Goal: Task Accomplishment & Management: Manage account settings

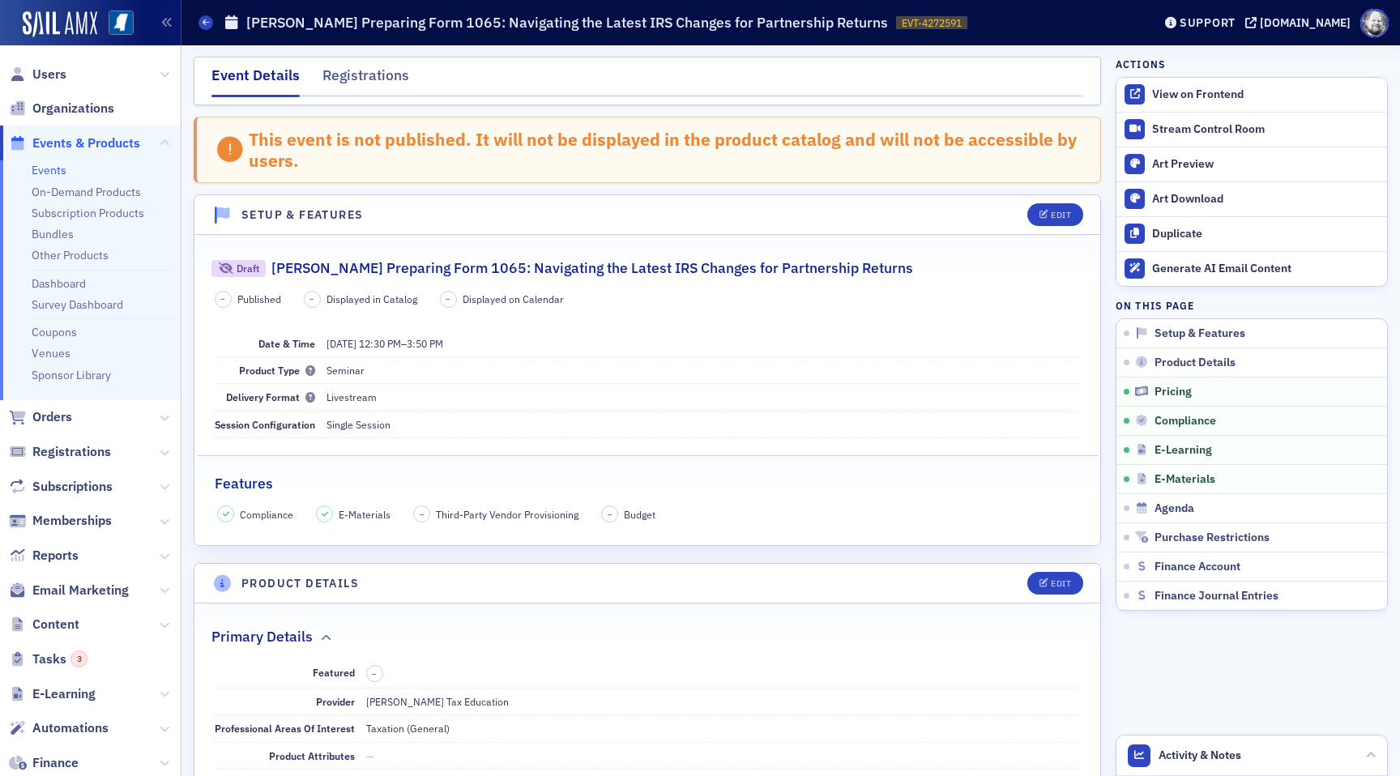
scroll to position [1906, 0]
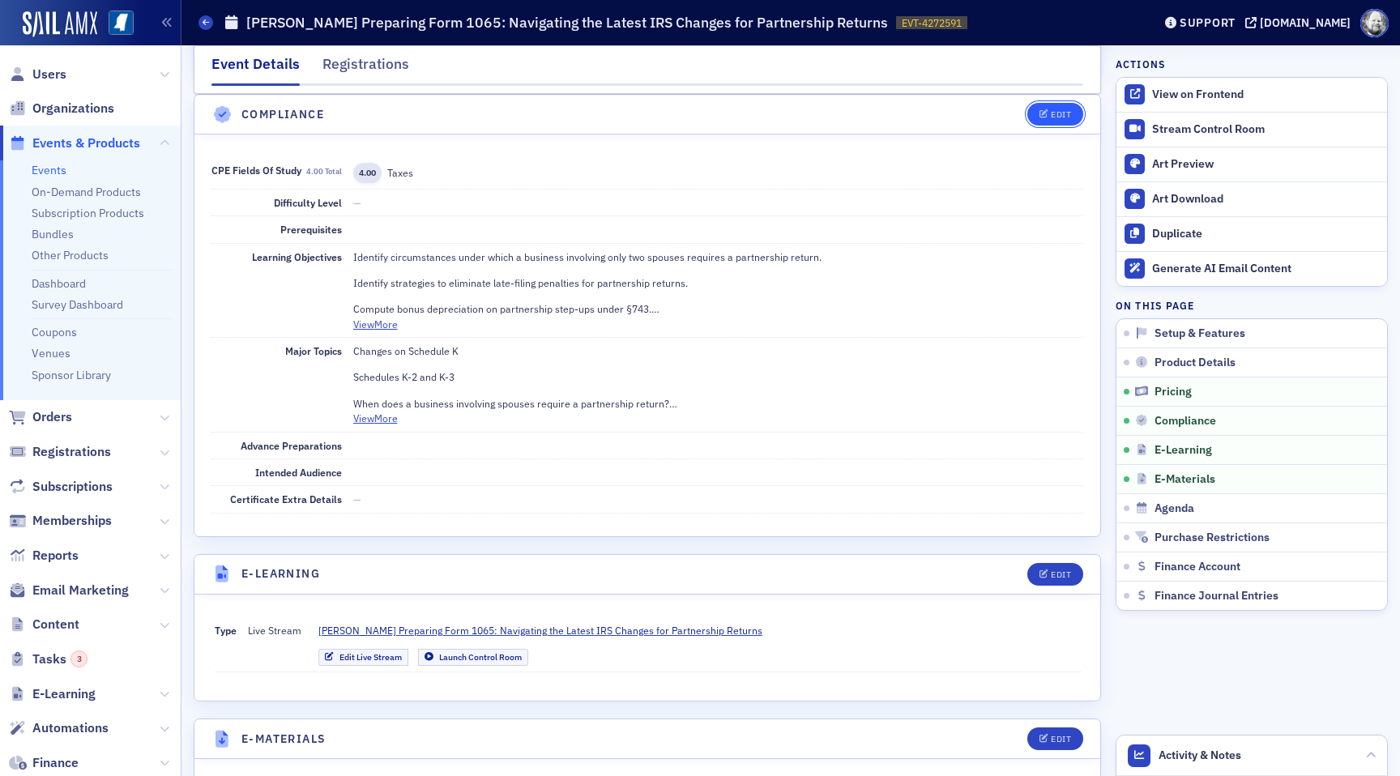
click at [1063, 115] on div "Edit" at bounding box center [1061, 114] width 20 height 9
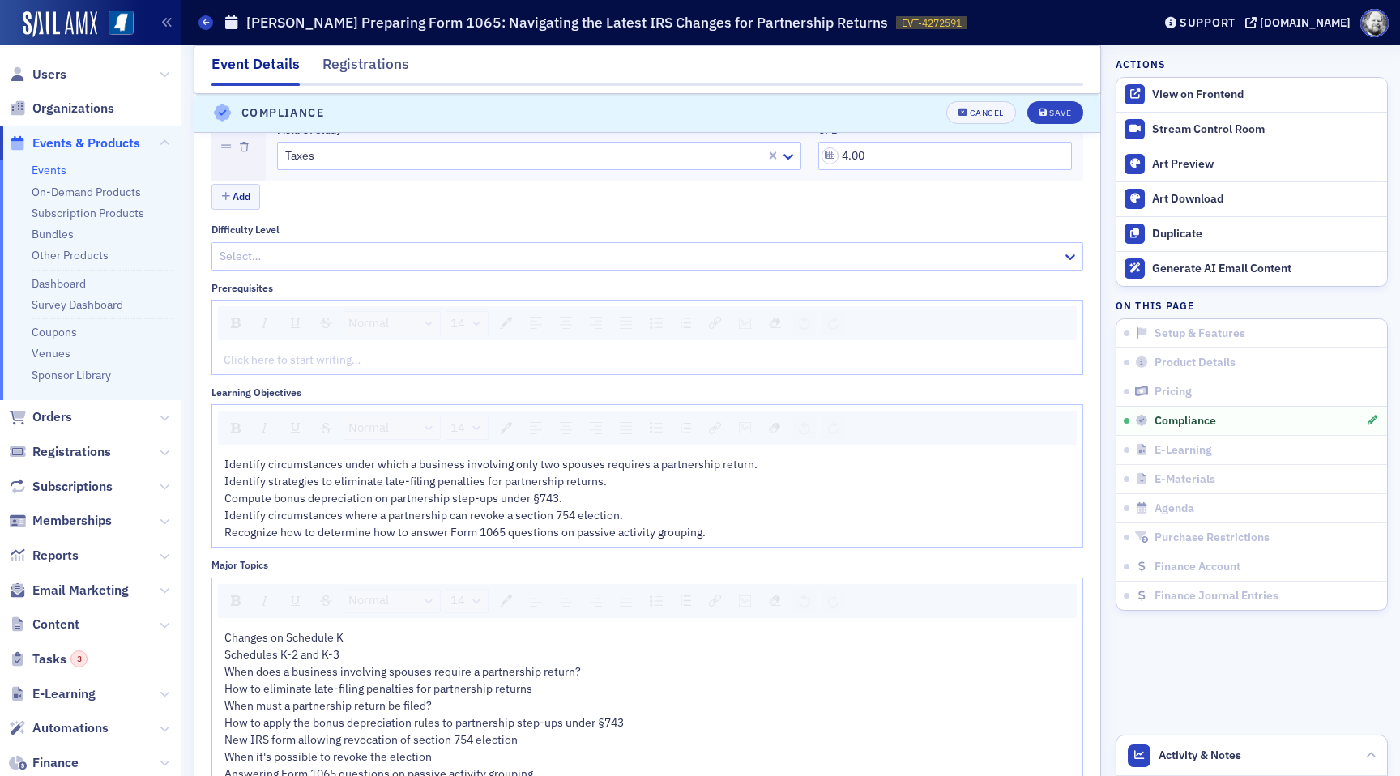
scroll to position [1968, 0]
click at [749, 534] on div "Recognize how to determine how to answer Form 1065 questions on passive activit…" at bounding box center [647, 533] width 847 height 17
click at [1068, 114] on div "Save" at bounding box center [1060, 113] width 22 height 9
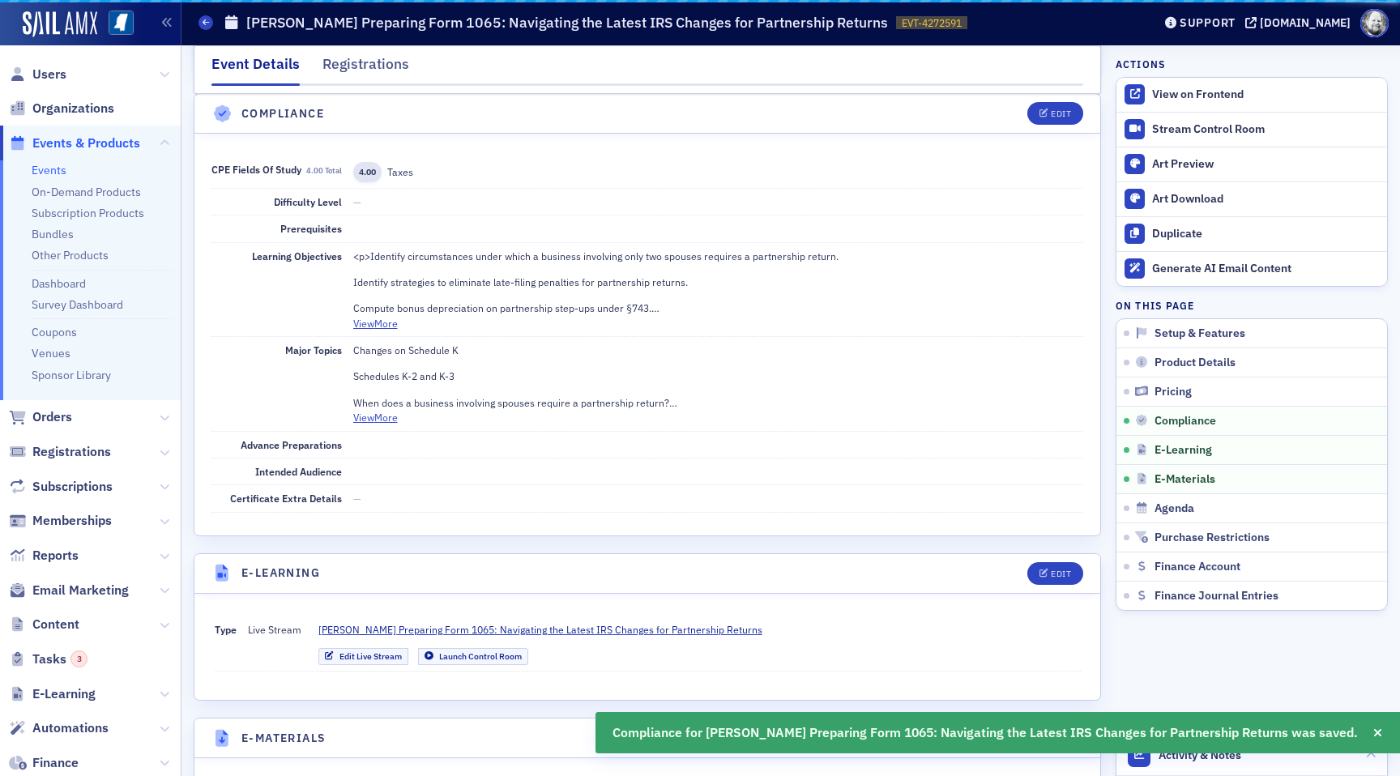
scroll to position [1906, 0]
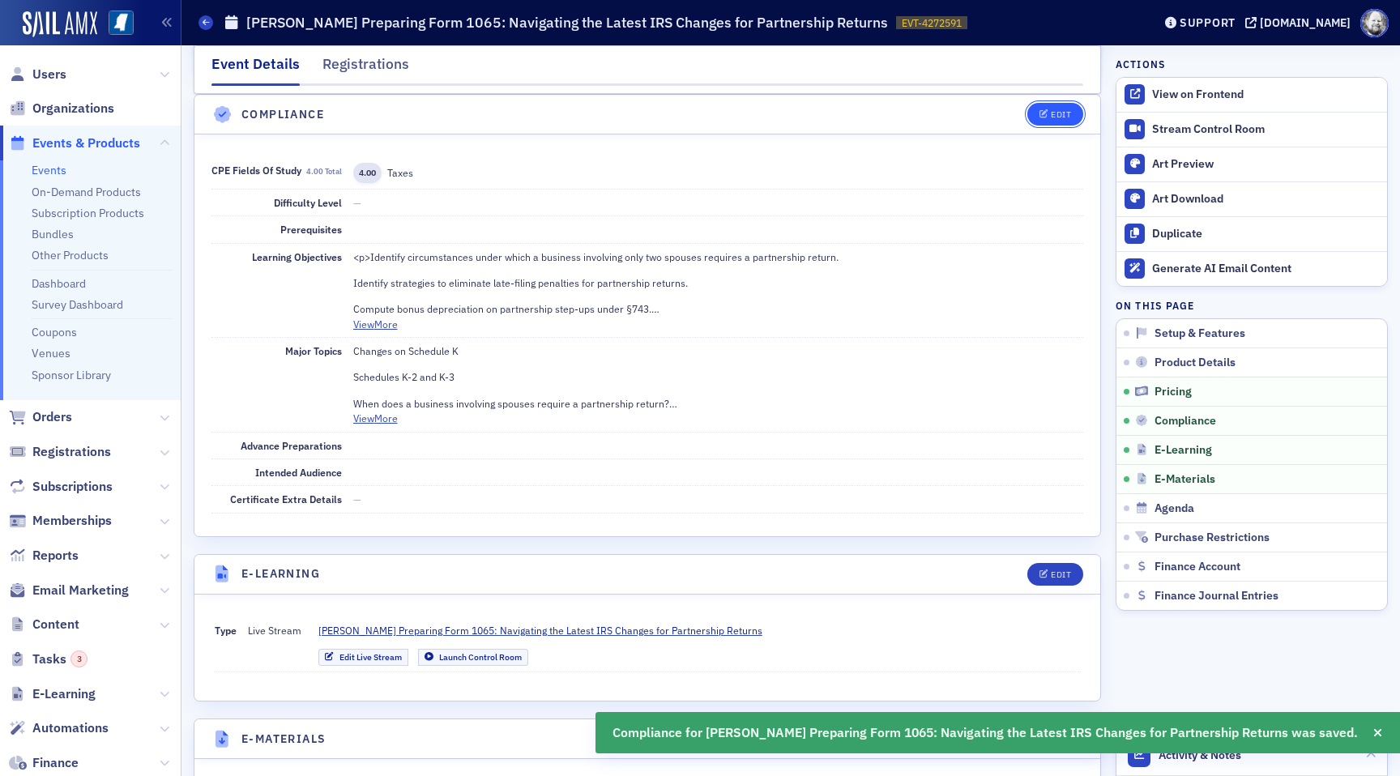
click at [1065, 105] on button "Edit" at bounding box center [1055, 114] width 56 height 23
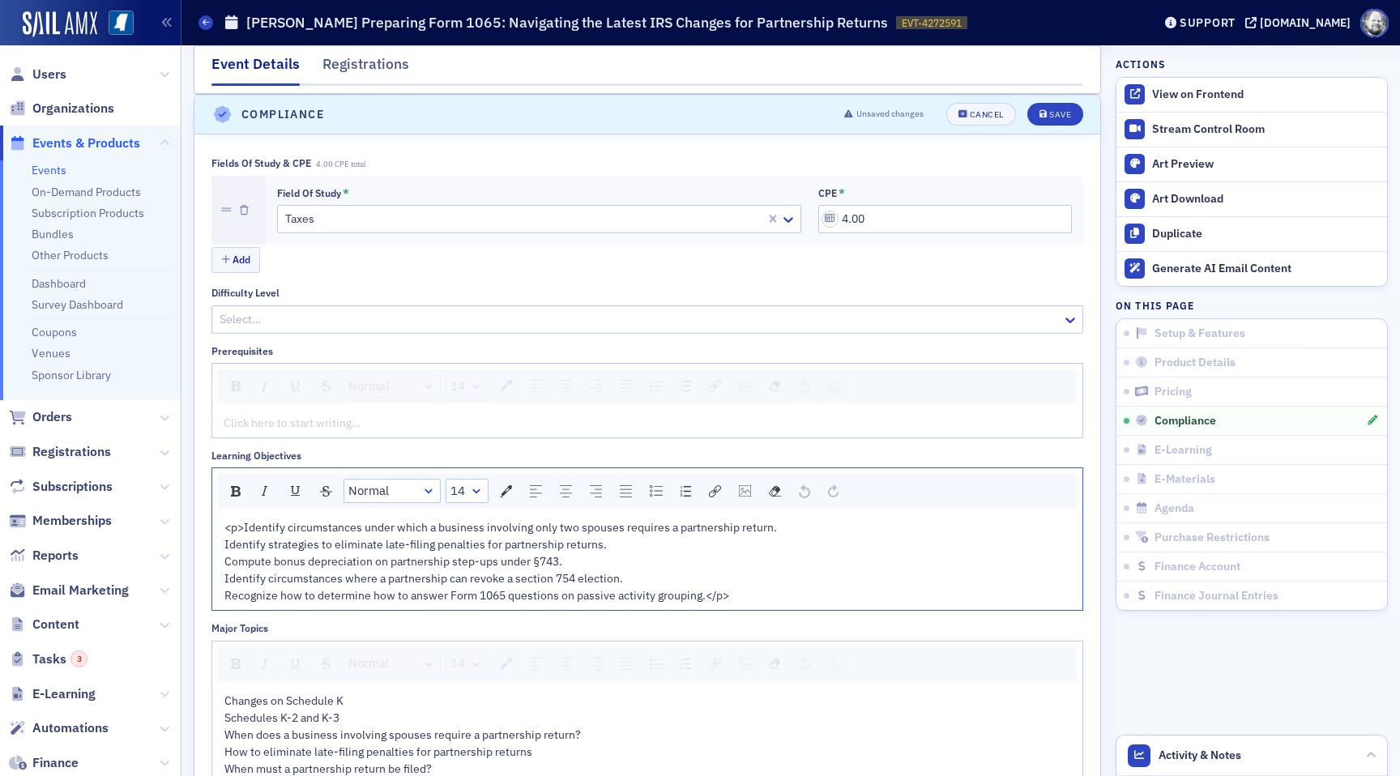
click at [241, 523] on span "<p>Identify circumstances under which a business involving only two spouses req…" at bounding box center [500, 527] width 553 height 15
click at [741, 557] on div "Compute bonus depreciation on partnership step-ups under §743." at bounding box center [647, 561] width 847 height 17
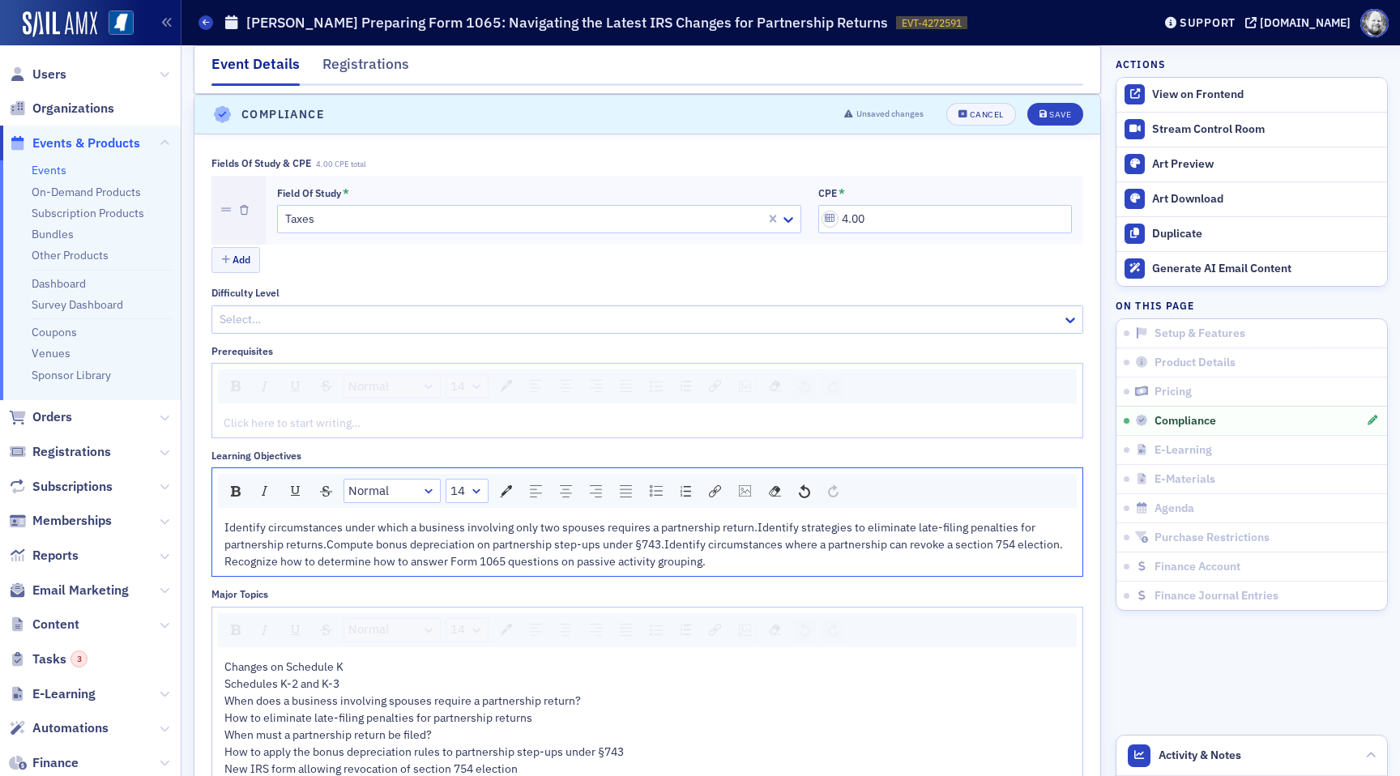
click at [664, 547] on span "Identify circumstances under which a business involving only two spouses requir…" at bounding box center [643, 536] width 839 height 32
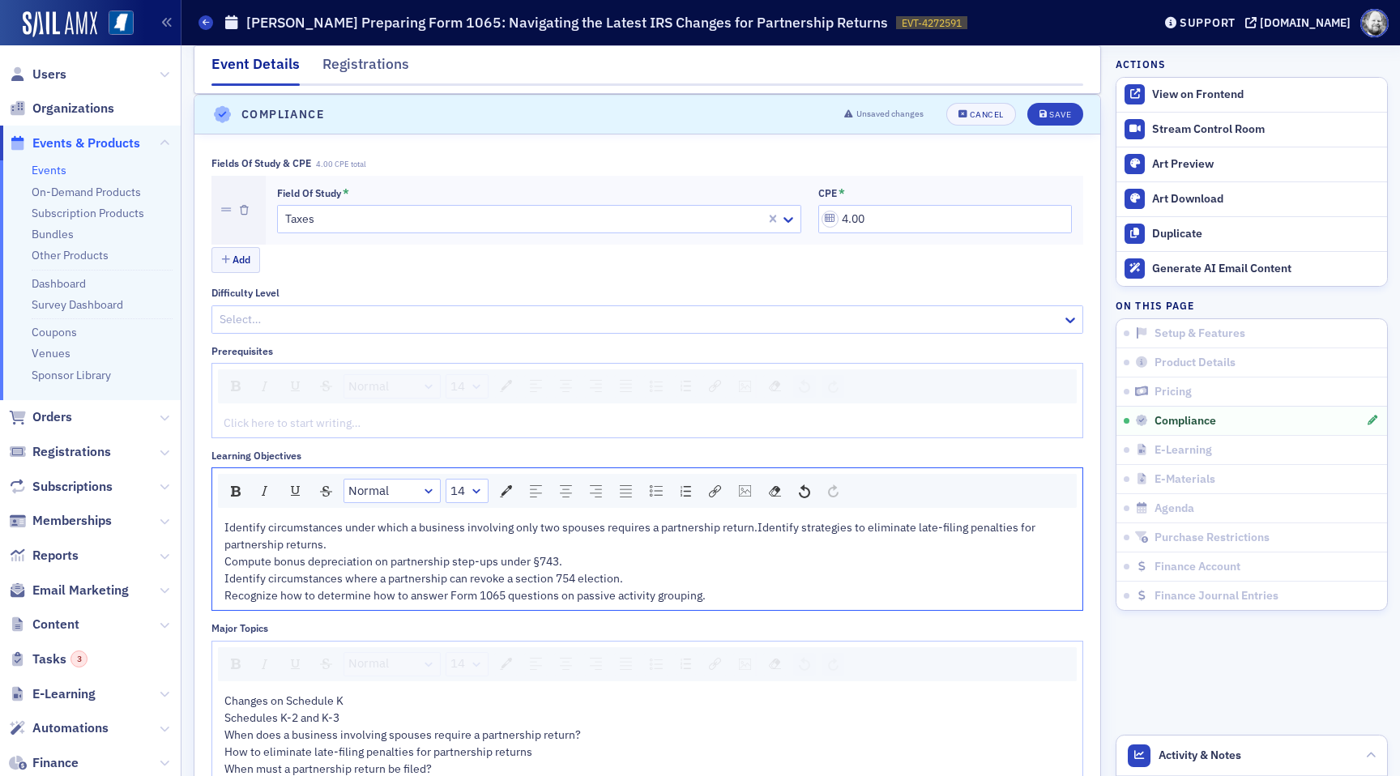
click at [752, 528] on span "Identify circumstances under which a business involving only two spouses requir…" at bounding box center [630, 536] width 813 height 32
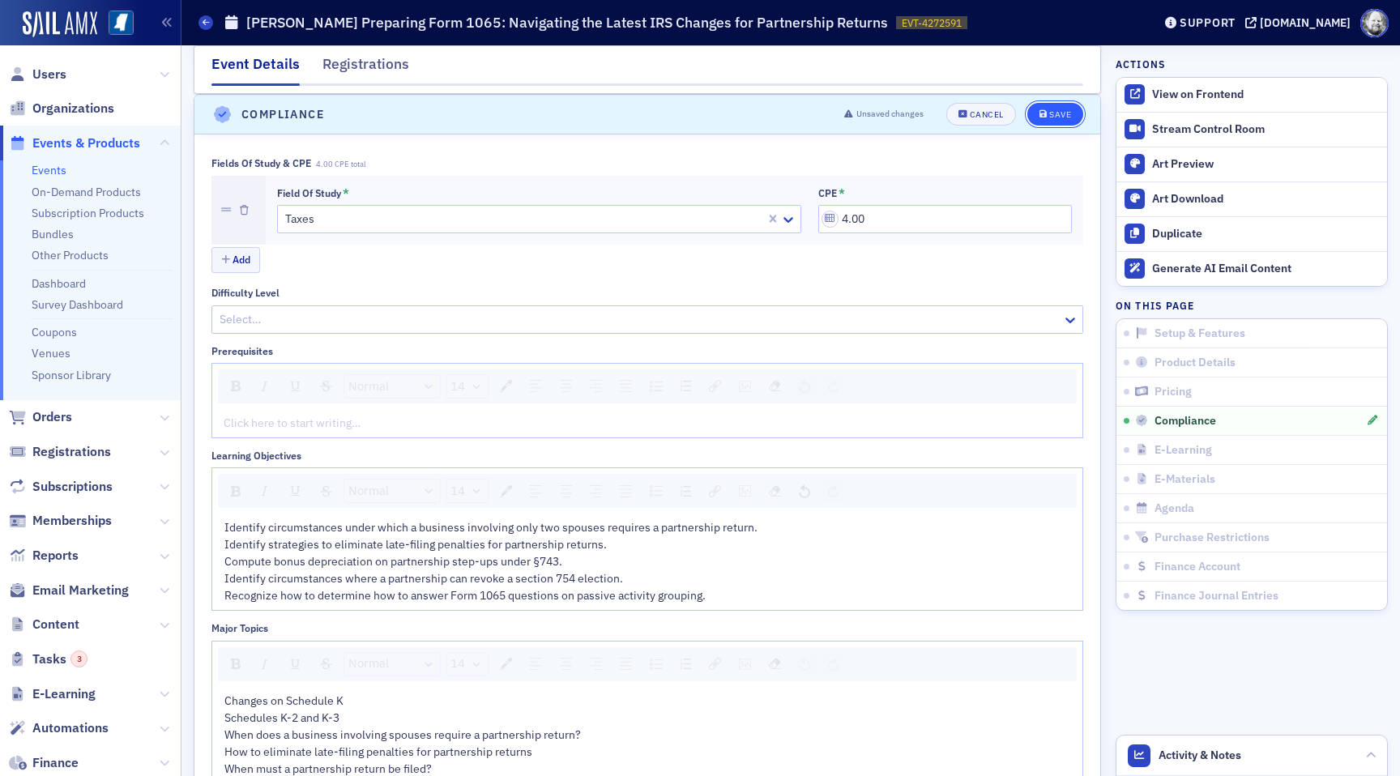
click at [1059, 105] on button "Save" at bounding box center [1055, 114] width 56 height 23
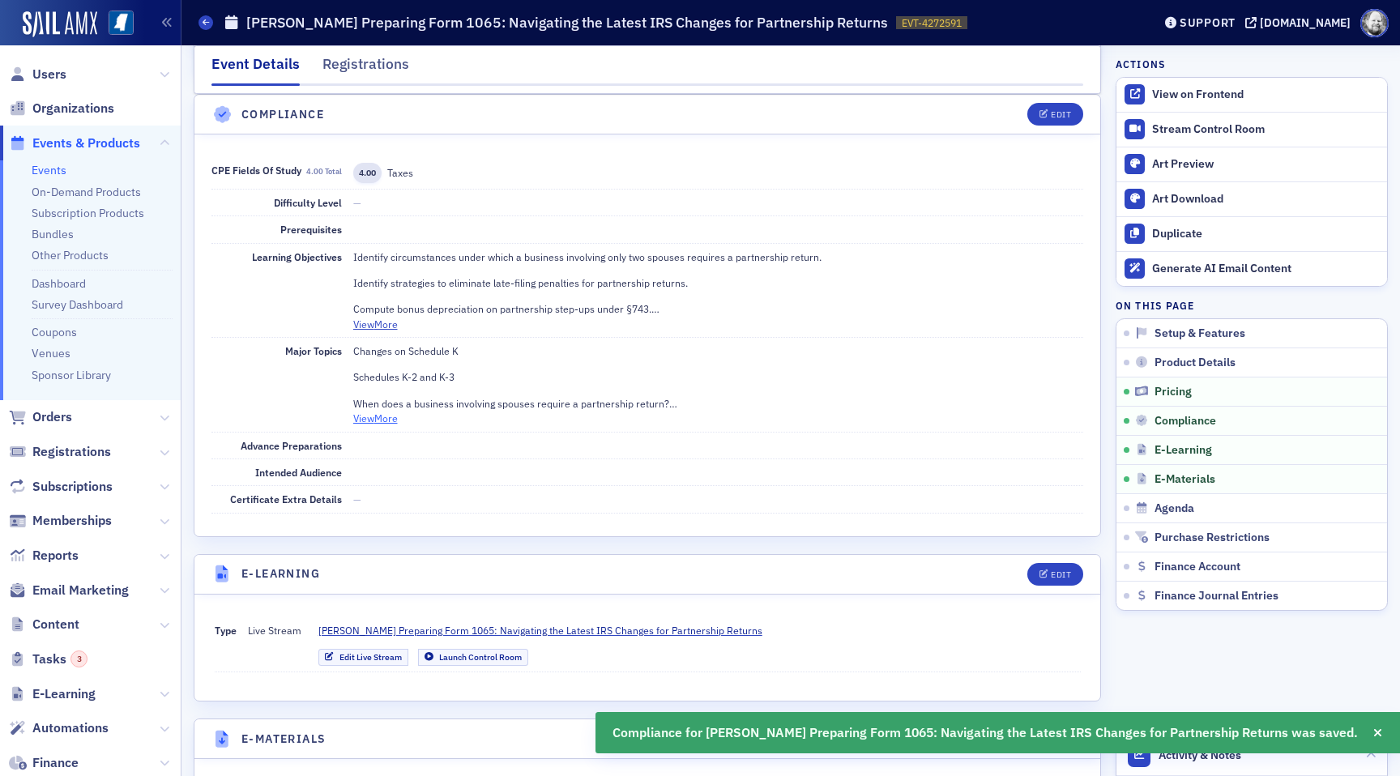
click at [389, 419] on button "View More" at bounding box center [375, 418] width 45 height 15
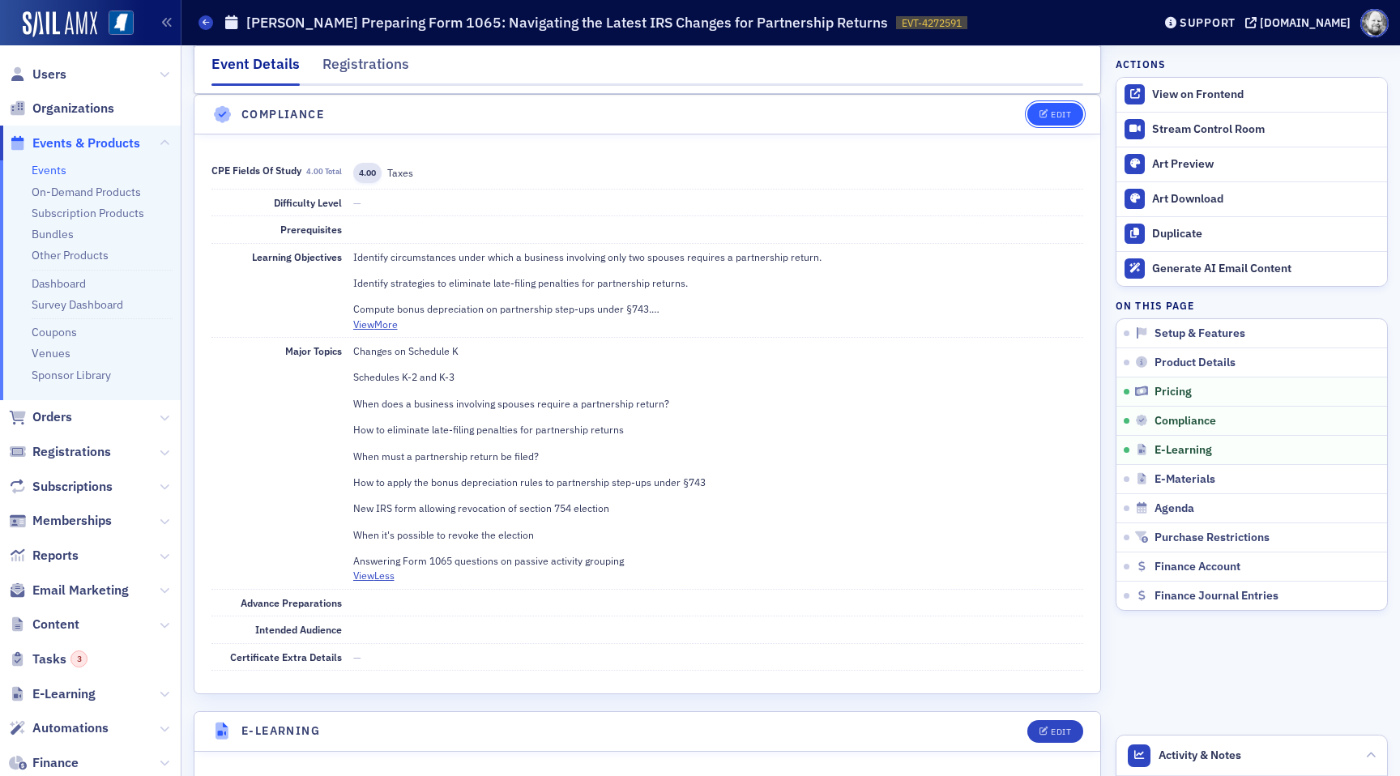
click at [1054, 110] on div "Edit" at bounding box center [1061, 114] width 20 height 9
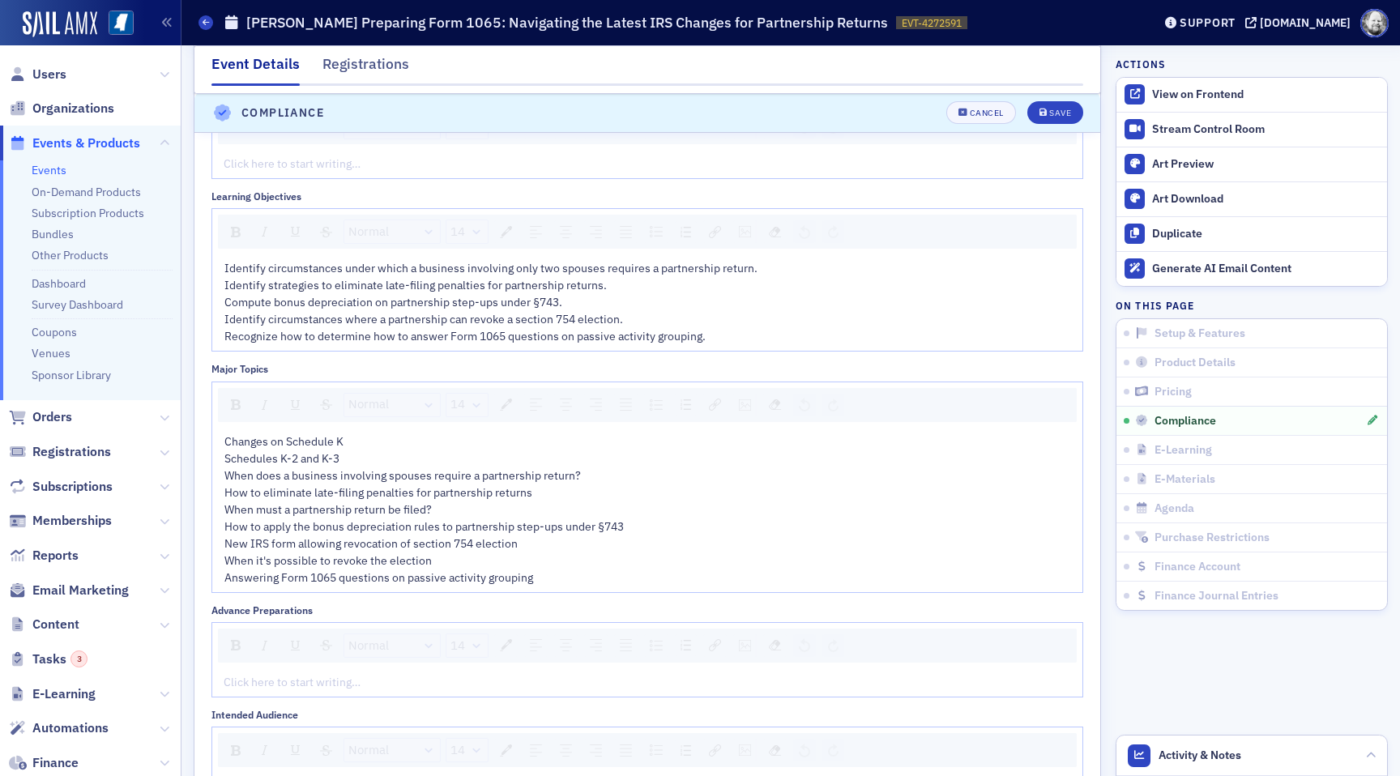
scroll to position [2192, 0]
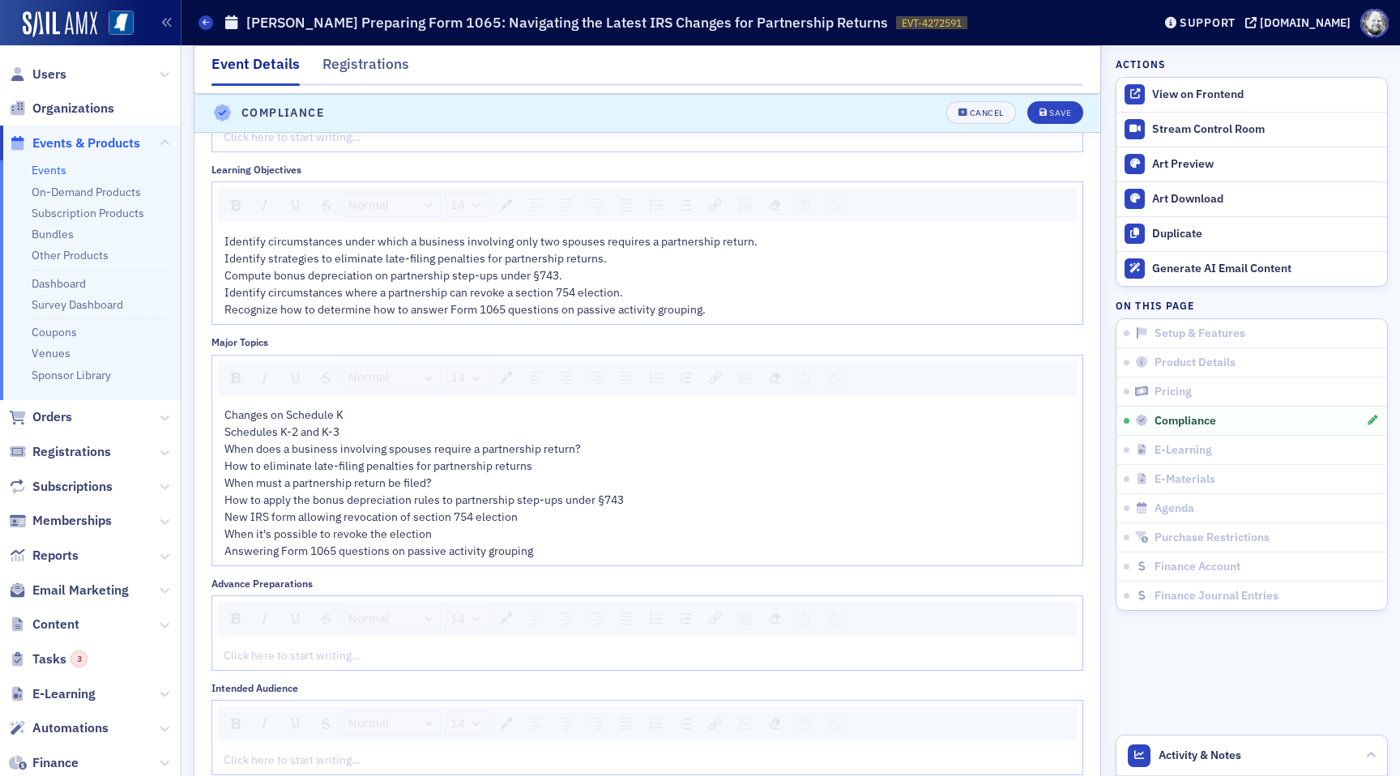
click at [476, 239] on span "Identify circumstances under which a business involving only two spouses requir…" at bounding box center [490, 241] width 533 height 15
click at [683, 209] on img "rdw-list-control" at bounding box center [686, 205] width 11 height 11
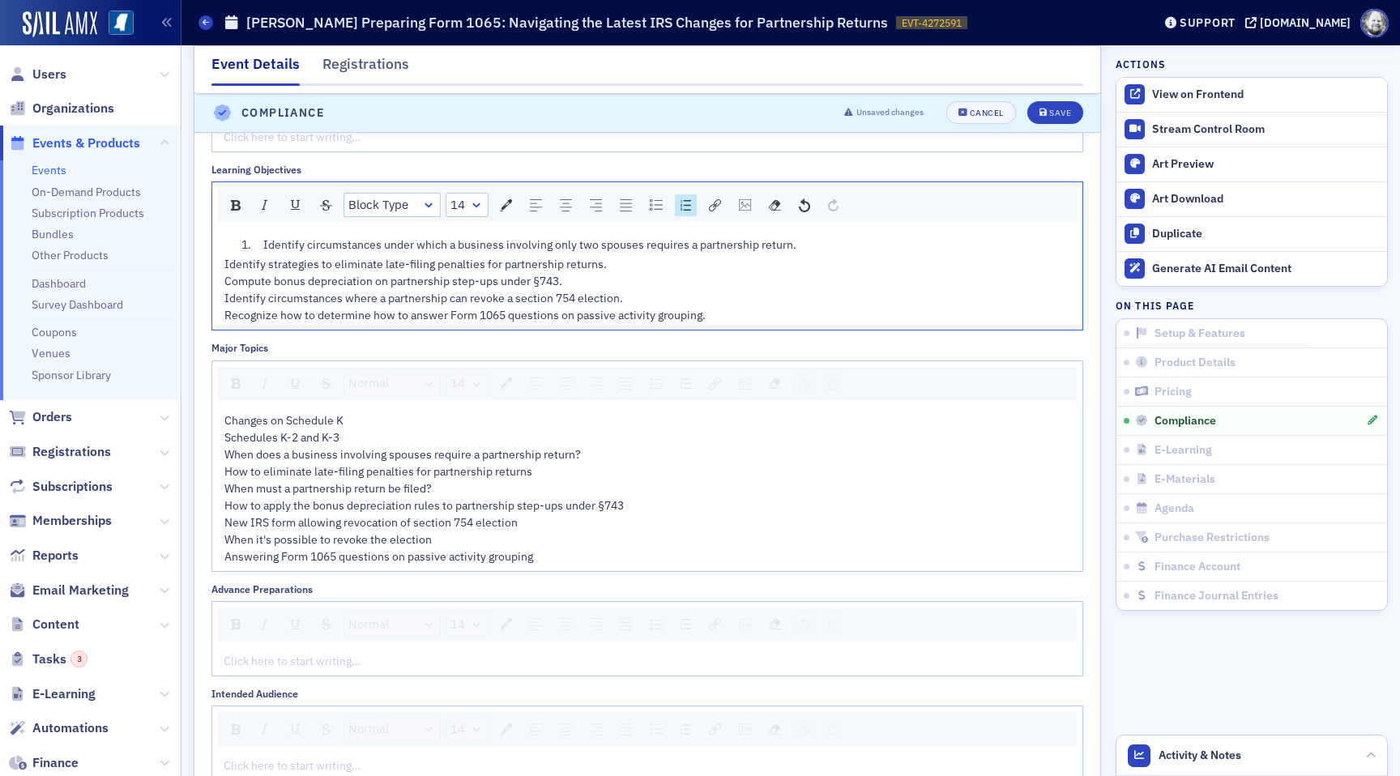
scroll to position [2194, 0]
click at [663, 202] on div "rdw-list-control" at bounding box center [656, 202] width 24 height 23
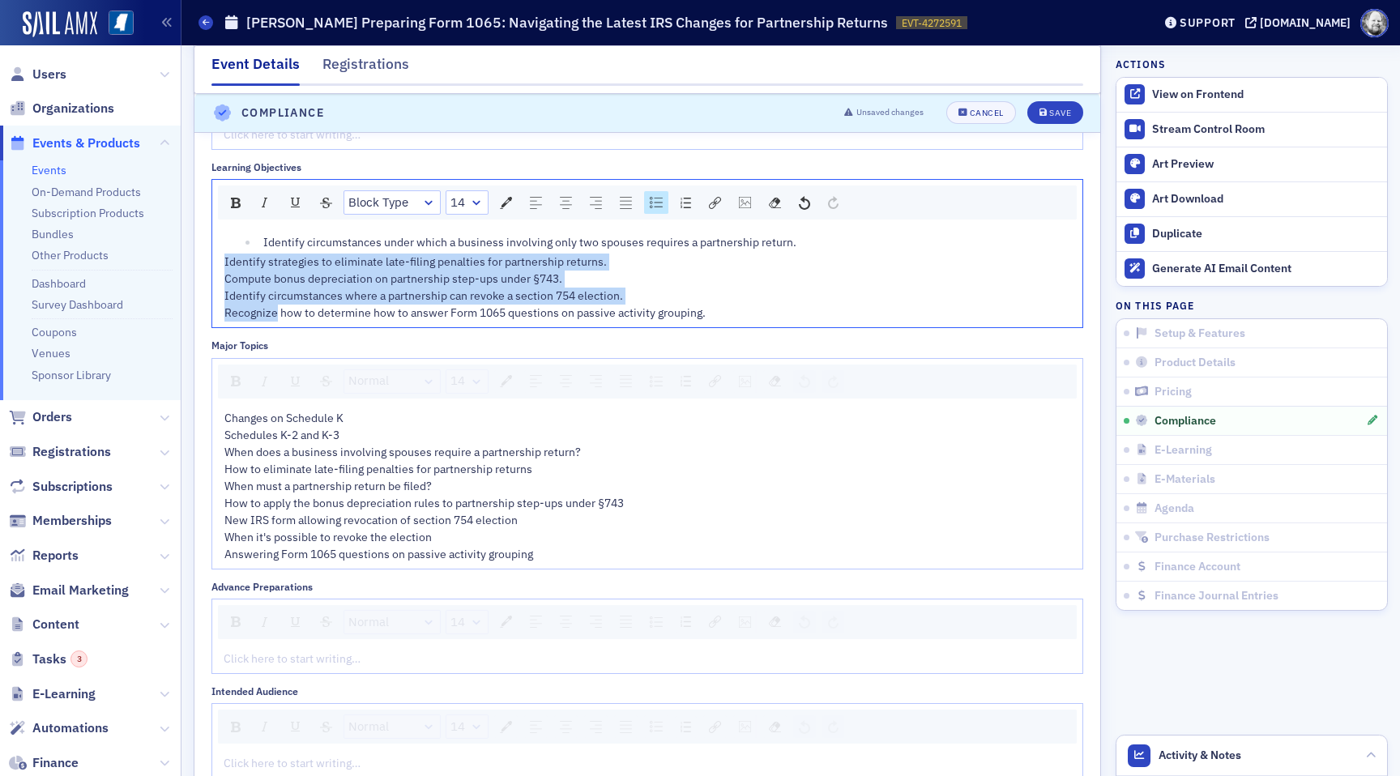
drag, startPoint x: 226, startPoint y: 259, endPoint x: 274, endPoint y: 309, distance: 69.3
click at [274, 309] on div "Identify circumstances under which a business involving only two spouses requir…" at bounding box center [647, 278] width 847 height 88
click at [622, 201] on img "rdw-textalign-control" at bounding box center [626, 203] width 12 height 12
click at [626, 207] on img "rdw-textalign-control" at bounding box center [626, 203] width 12 height 12
click at [659, 207] on img "rdw-list-control" at bounding box center [656, 202] width 13 height 11
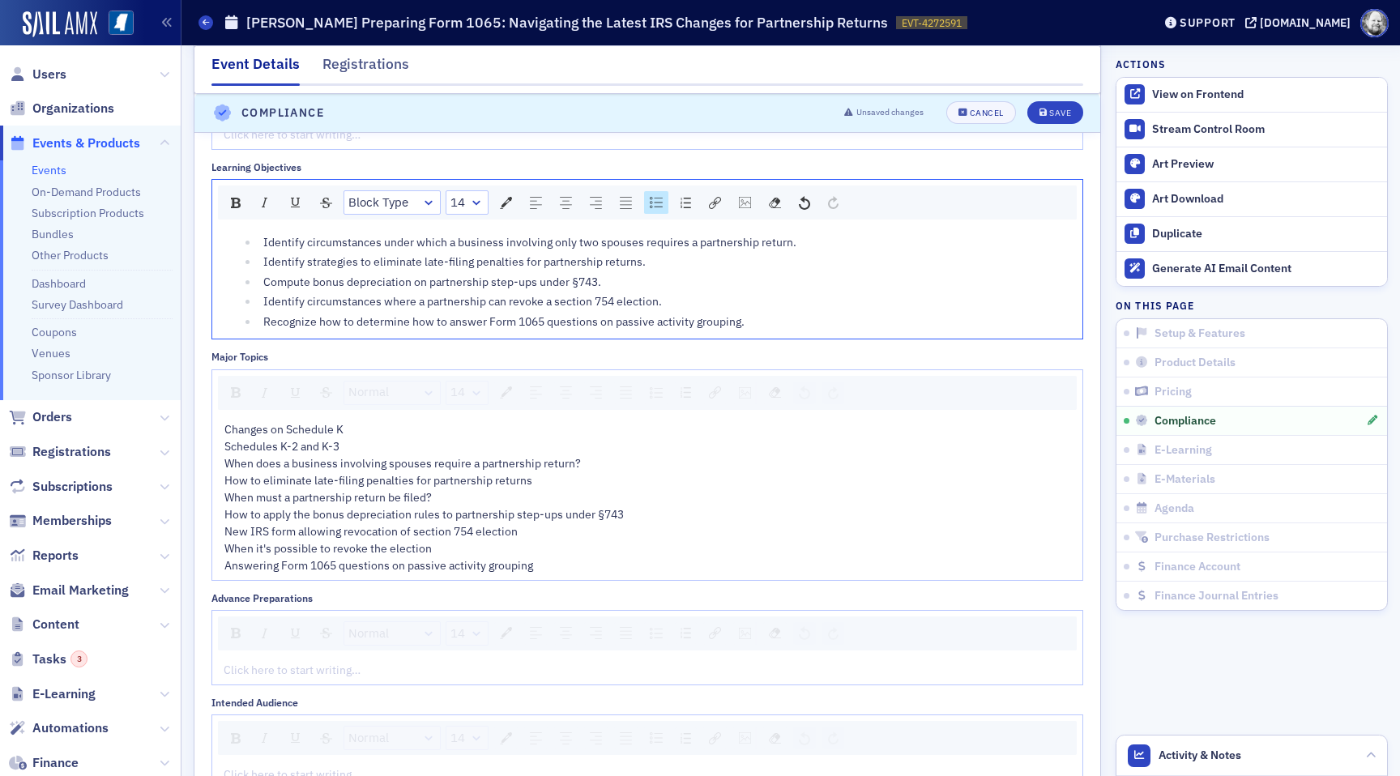
click at [697, 284] on div "Compute bonus depreciation on partnership step-ups under §743." at bounding box center [667, 282] width 809 height 17
click at [1055, 113] on div "Save" at bounding box center [1060, 113] width 22 height 9
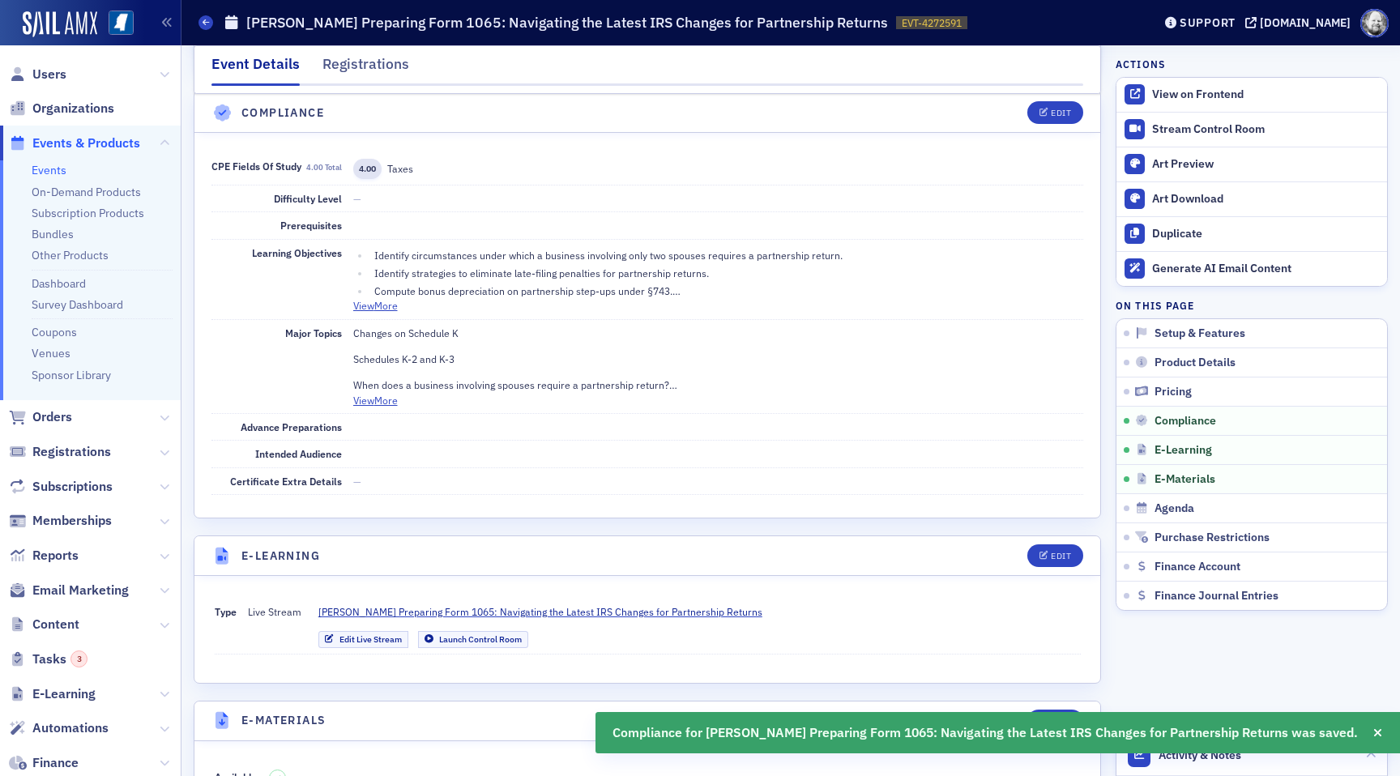
scroll to position [1906, 0]
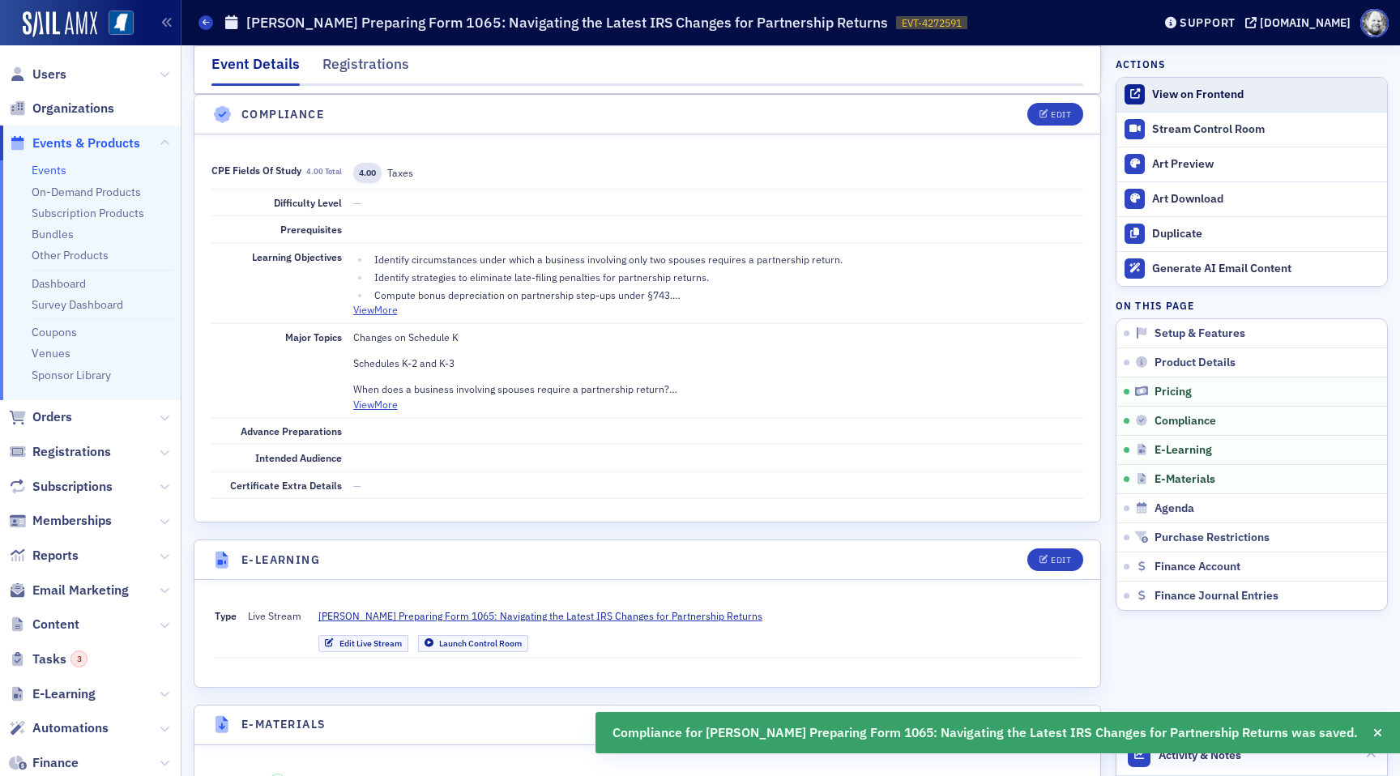
click at [1184, 91] on div "View on Frontend" at bounding box center [1265, 95] width 227 height 15
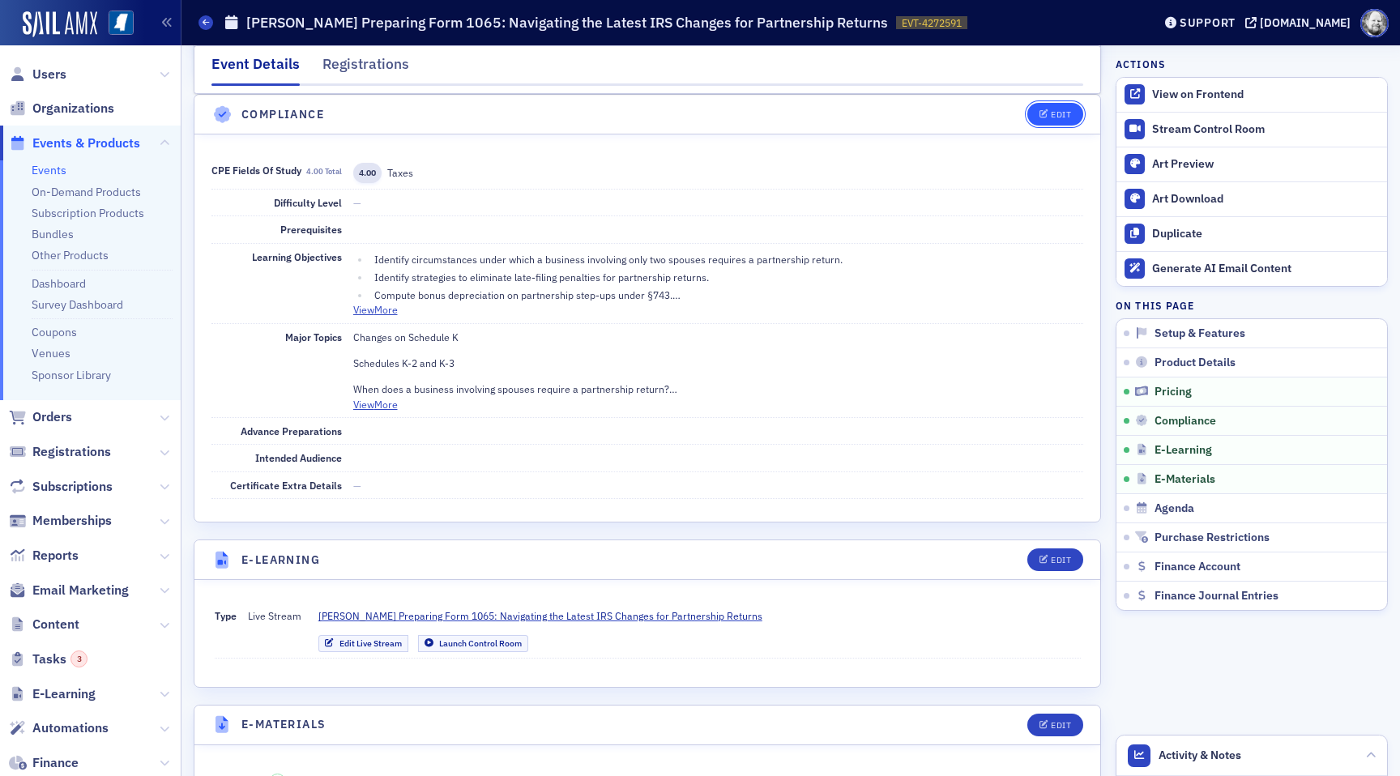
click at [1052, 117] on div "Edit" at bounding box center [1061, 114] width 20 height 9
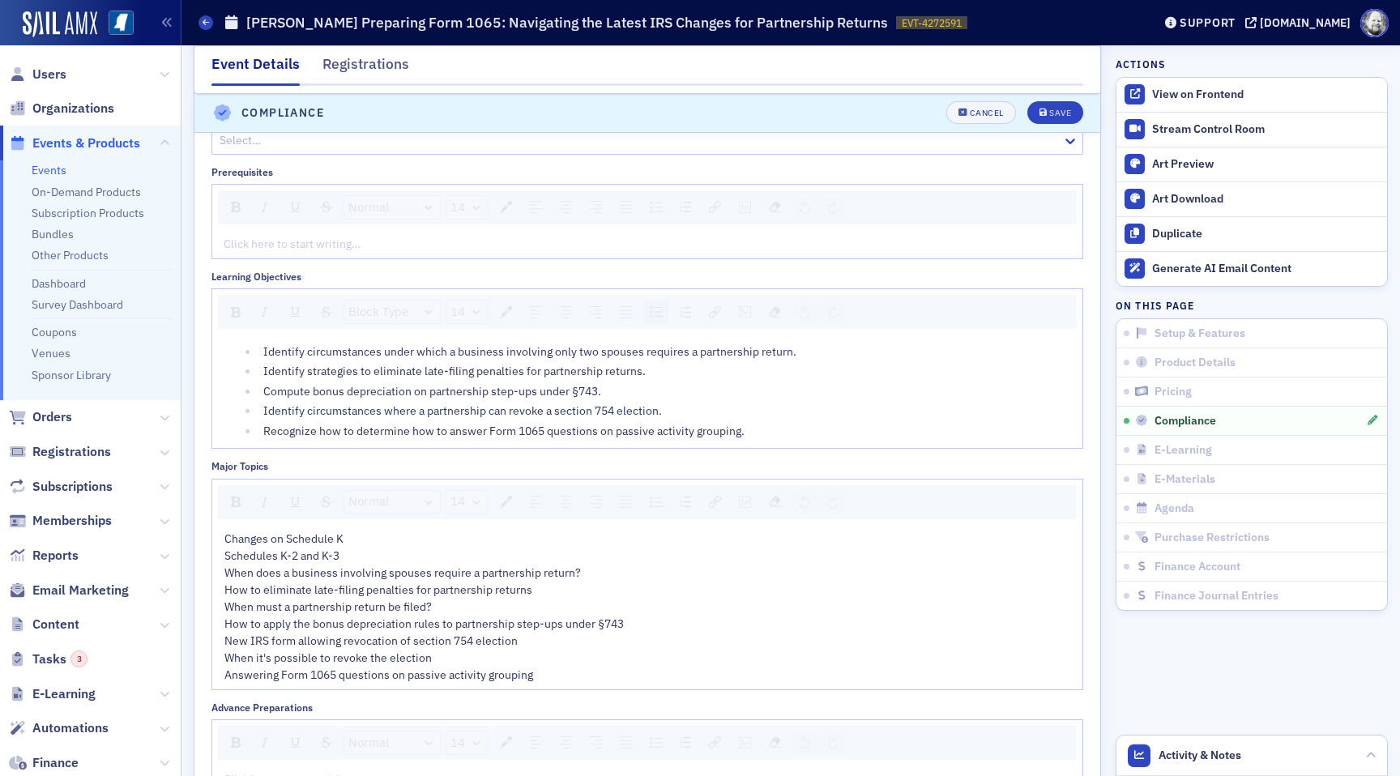
scroll to position [2185, 0]
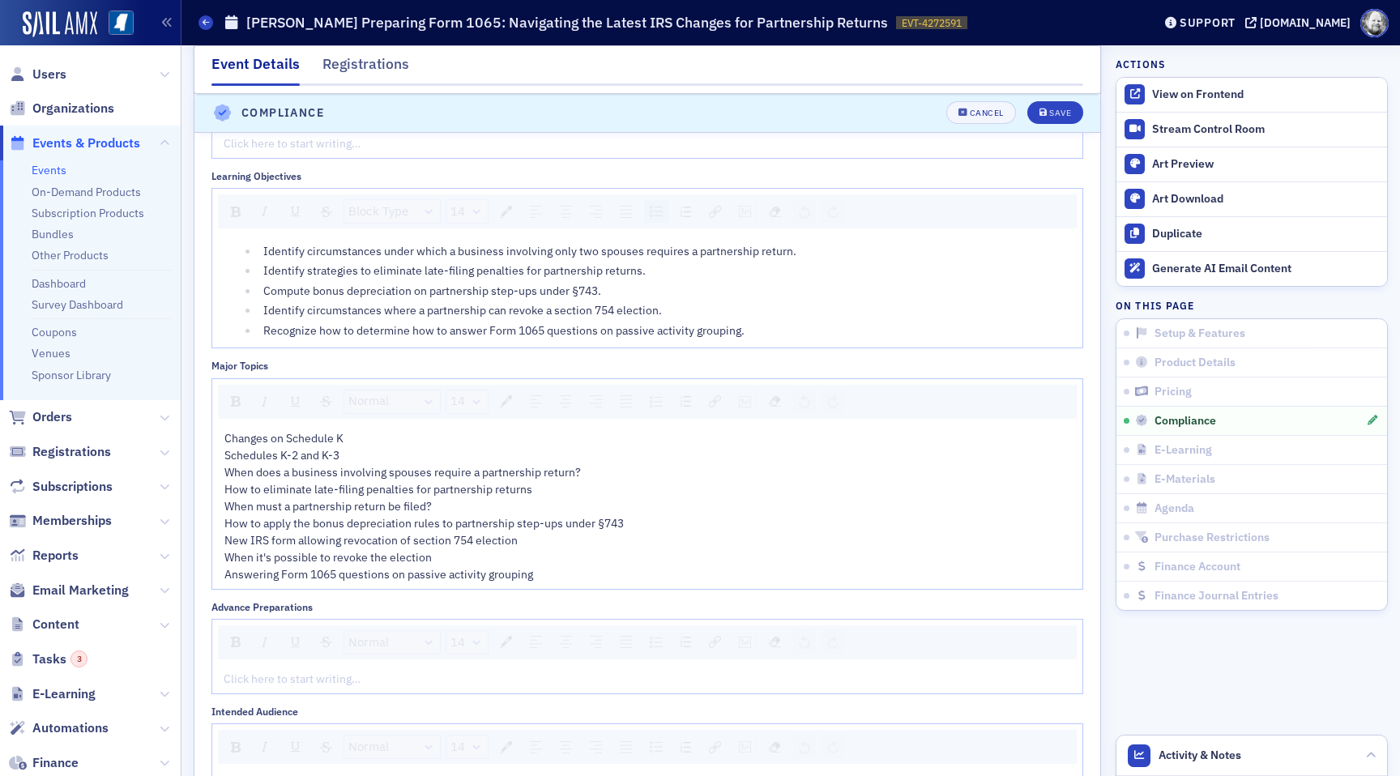
click at [391, 526] on span "How to apply the bonus depreciation rules to partnership step-ups under §743" at bounding box center [423, 523] width 399 height 15
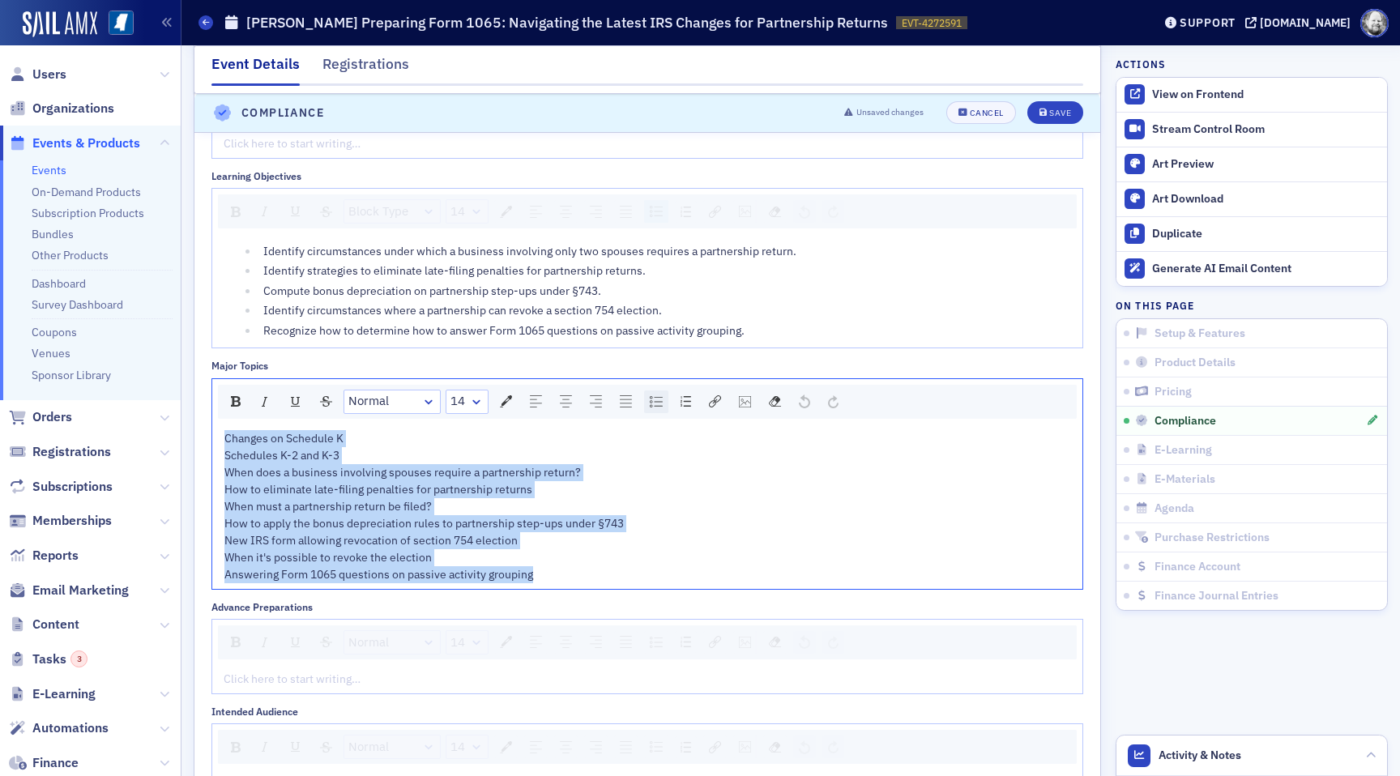
click at [662, 402] on img "rdw-list-control" at bounding box center [656, 401] width 13 height 11
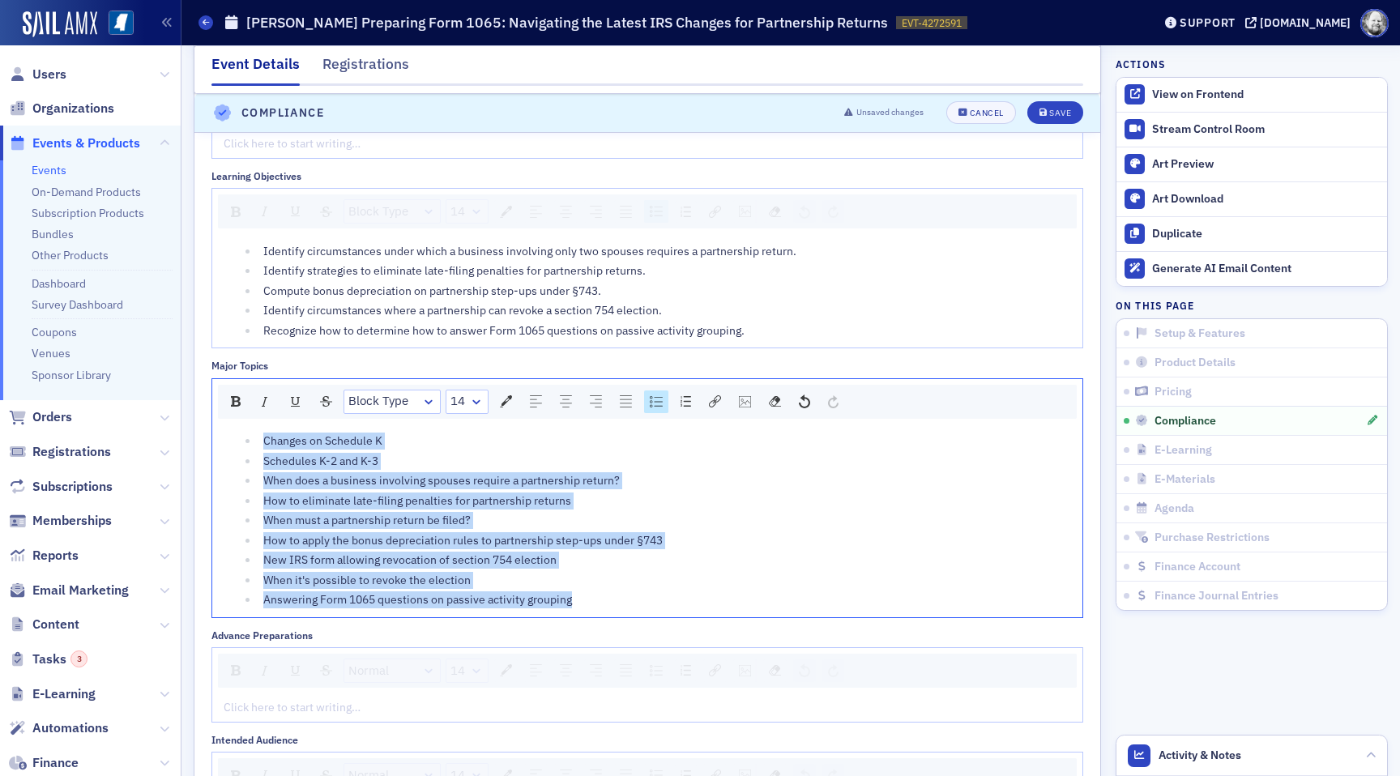
scroll to position [2188, 0]
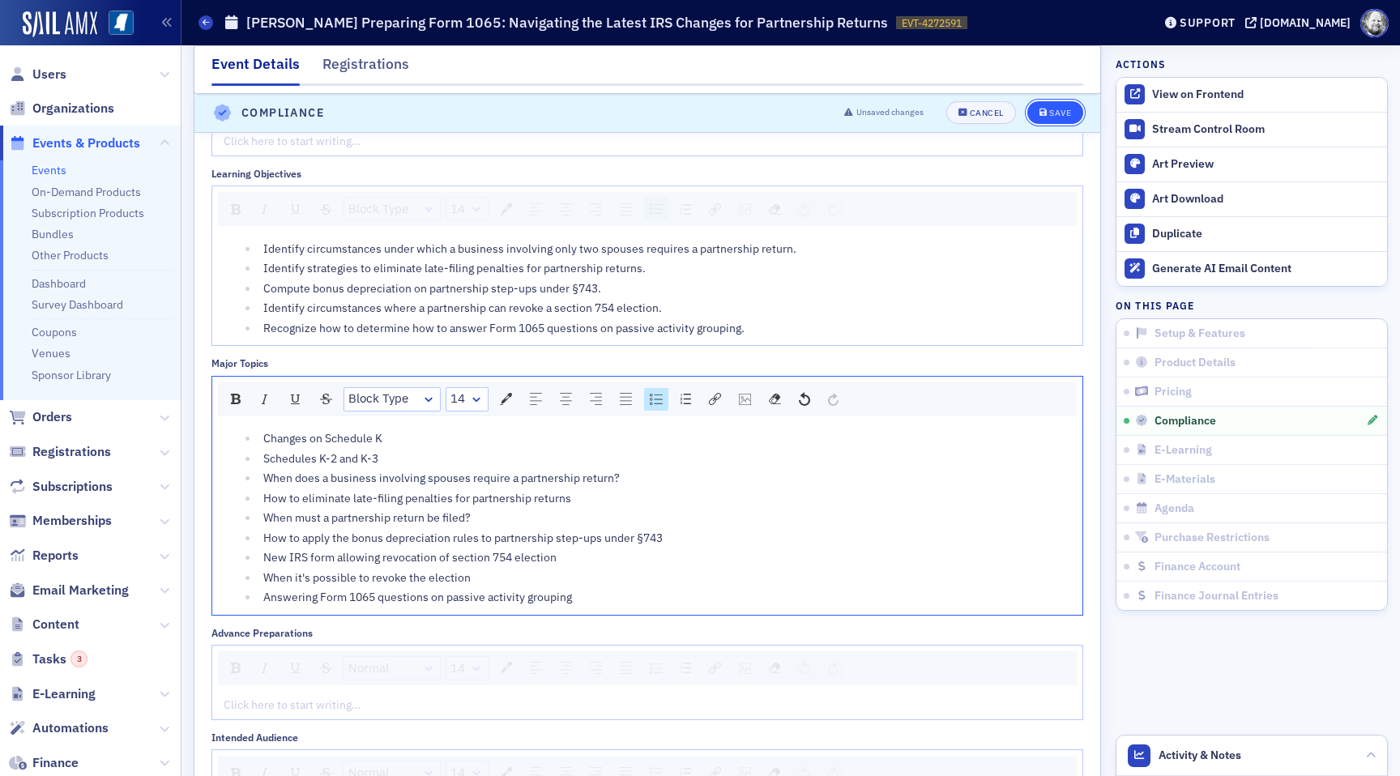
click at [1057, 111] on div "Save" at bounding box center [1060, 113] width 22 height 9
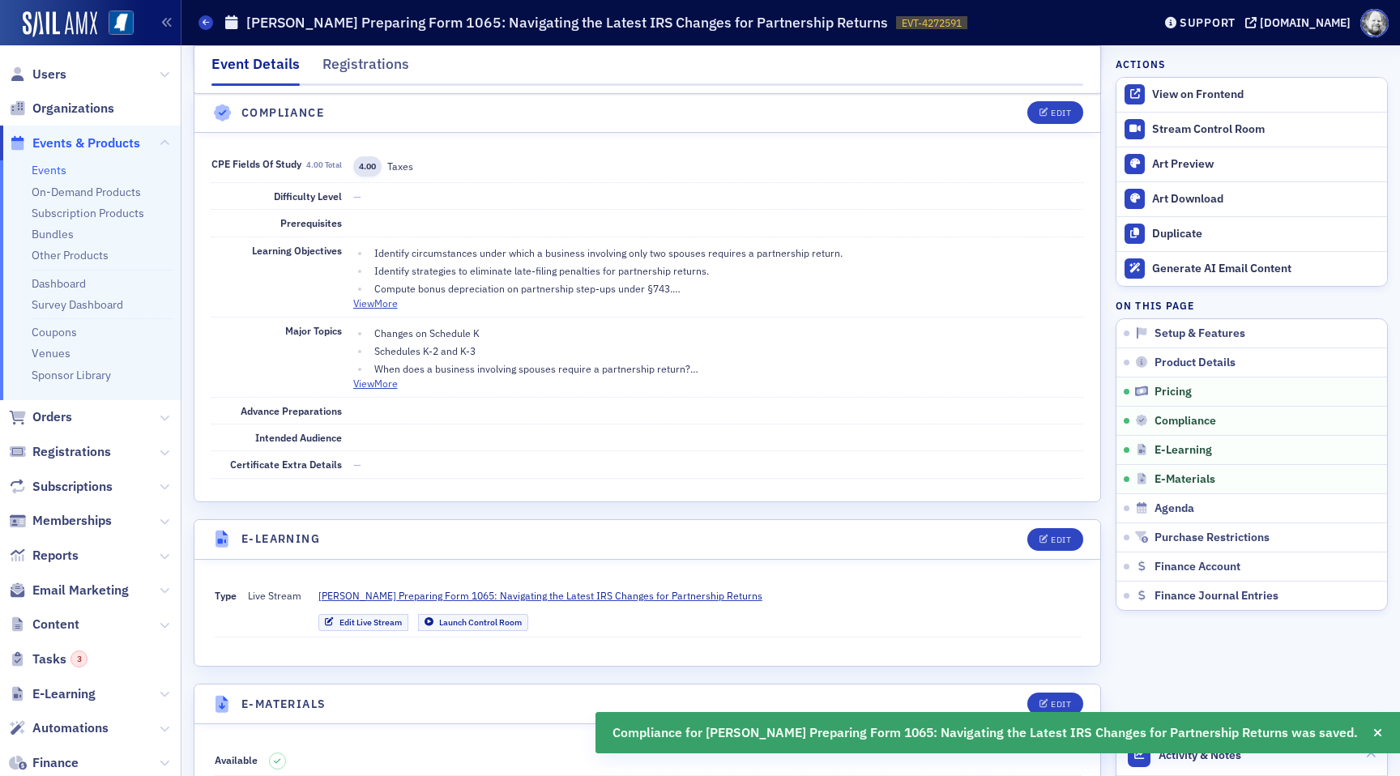
scroll to position [1906, 0]
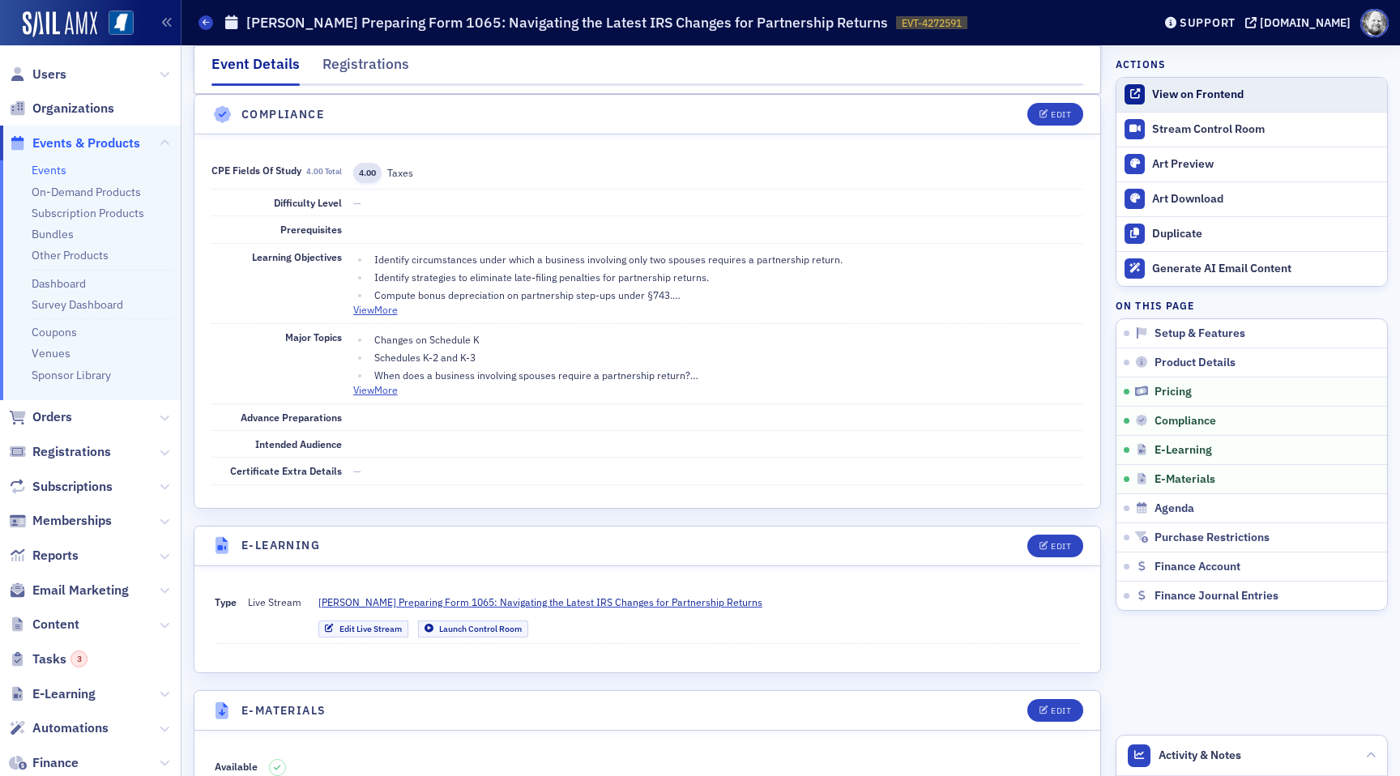
click at [1217, 96] on div "View on Frontend" at bounding box center [1265, 95] width 227 height 15
click at [1060, 110] on div "Edit" at bounding box center [1061, 114] width 20 height 9
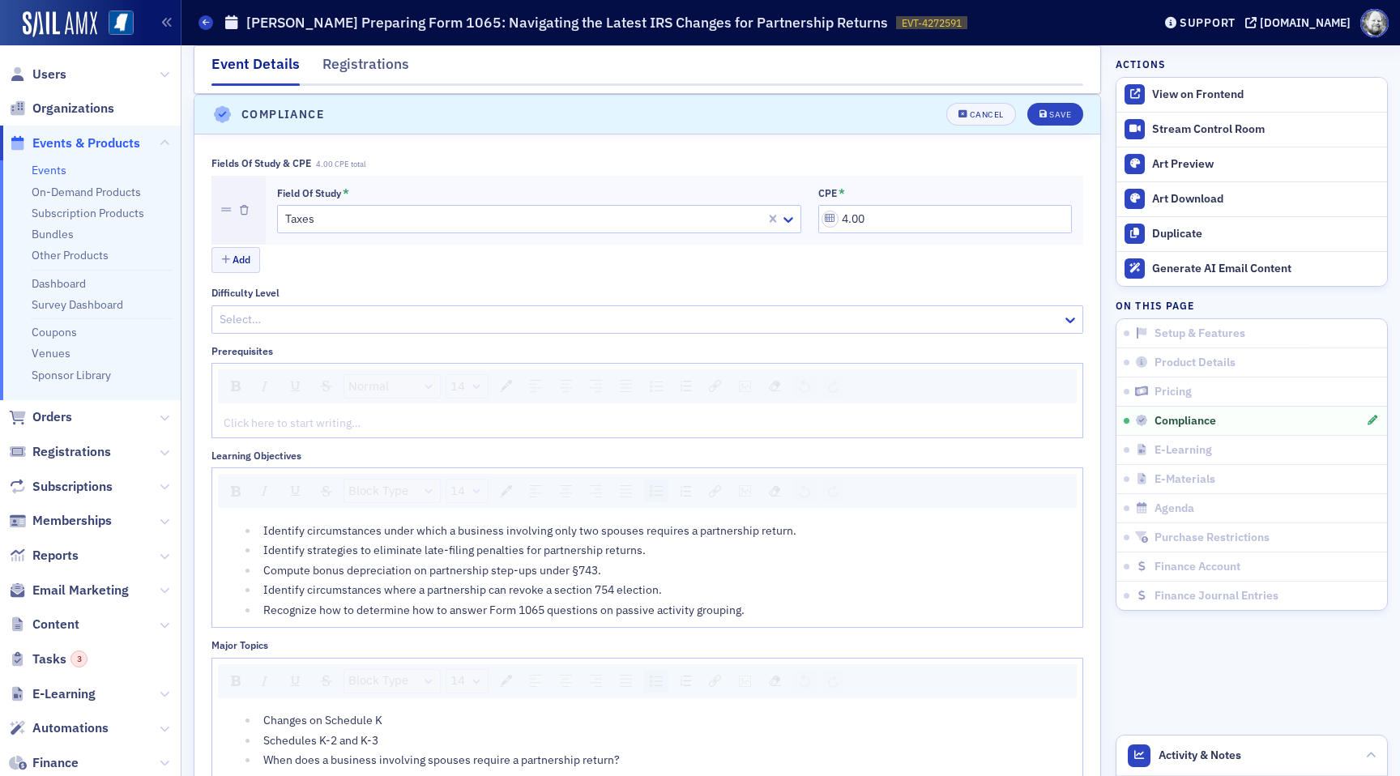
click at [757, 571] on div "Compute bonus depreciation on partnership step-ups under §743." at bounding box center [667, 570] width 809 height 17
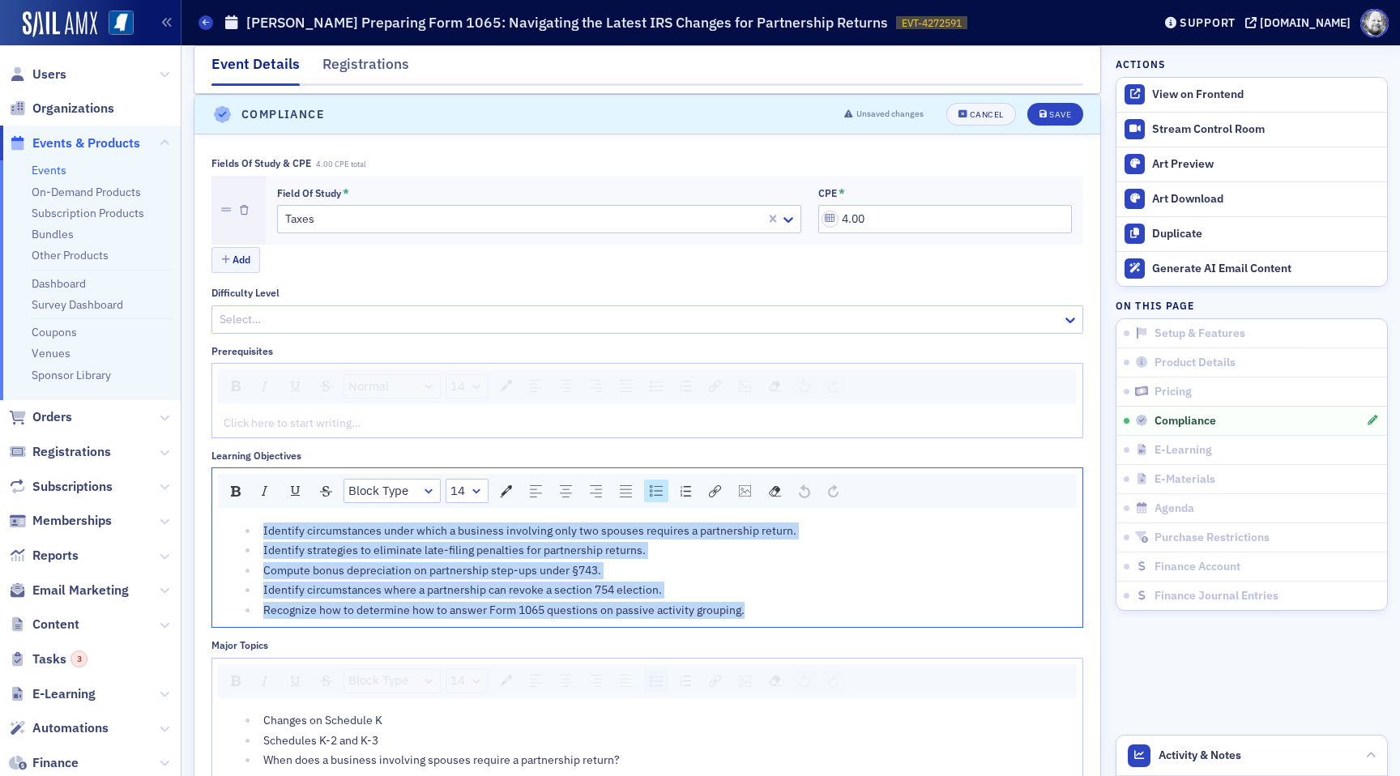
drag, startPoint x: 263, startPoint y: 527, endPoint x: 789, endPoint y: 616, distance: 533.3
click at [789, 616] on ul "Identify circumstances under which a business involving only two spouses requir…" at bounding box center [647, 571] width 847 height 96
